Goal: Task Accomplishment & Management: Manage account settings

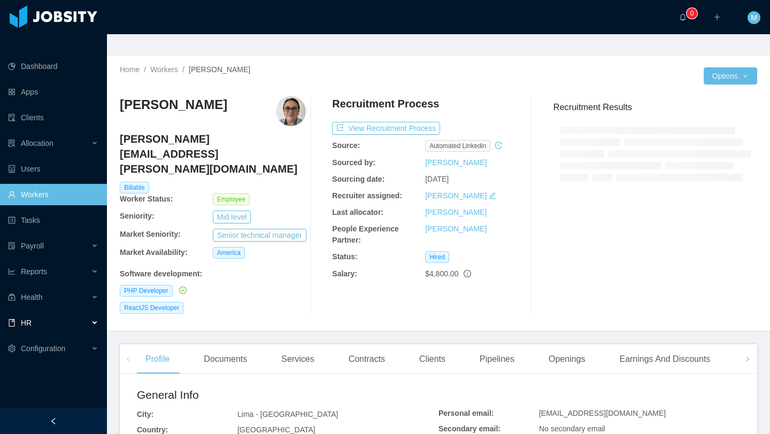
click at [31, 312] on div "HR" at bounding box center [53, 322] width 107 height 21
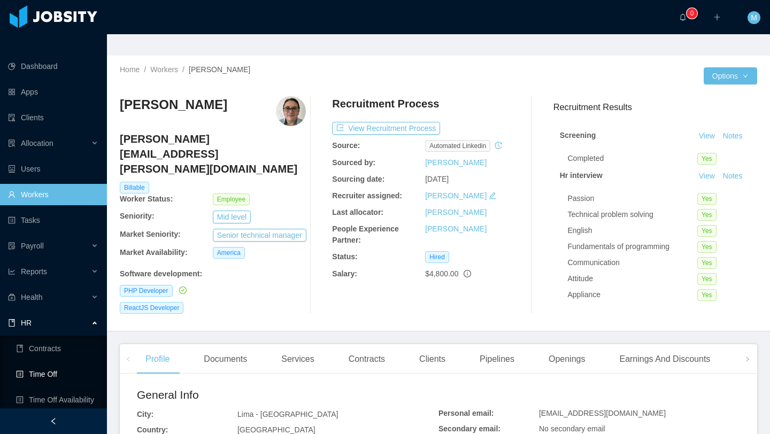
click at [57, 364] on link "Time Off" at bounding box center [57, 374] width 82 height 21
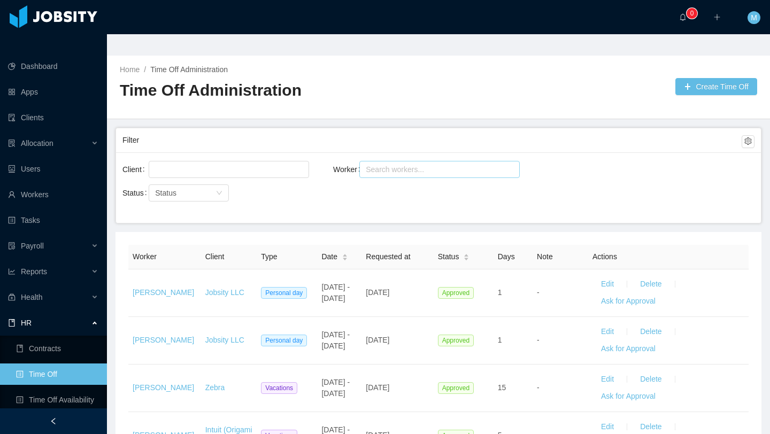
click at [387, 164] on div "Search workers..." at bounding box center [435, 169] width 138 height 11
type input "******"
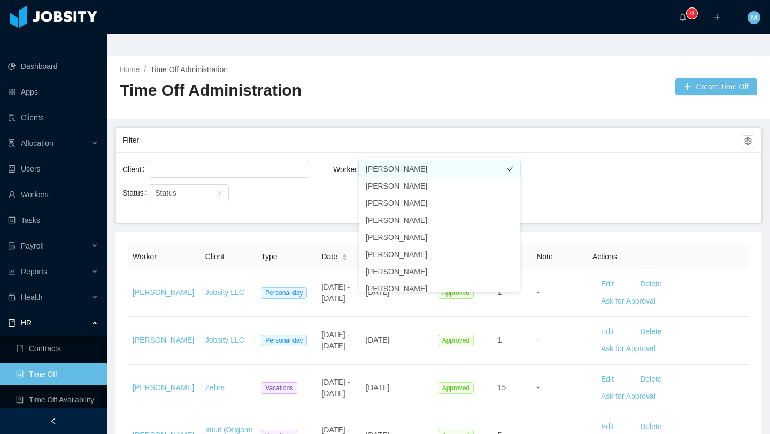
click at [446, 170] on li "[PERSON_NAME]" at bounding box center [439, 168] width 160 height 17
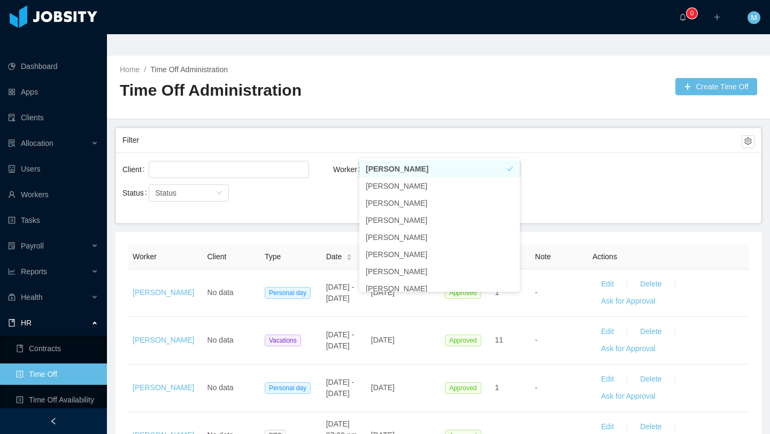
click at [324, 131] on div "Filter" at bounding box center [431, 141] width 619 height 20
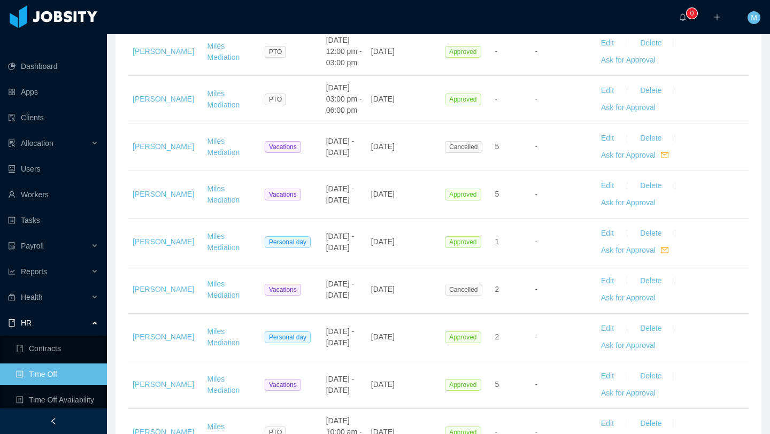
scroll to position [1251, 0]
